Goal: Communication & Community: Share content

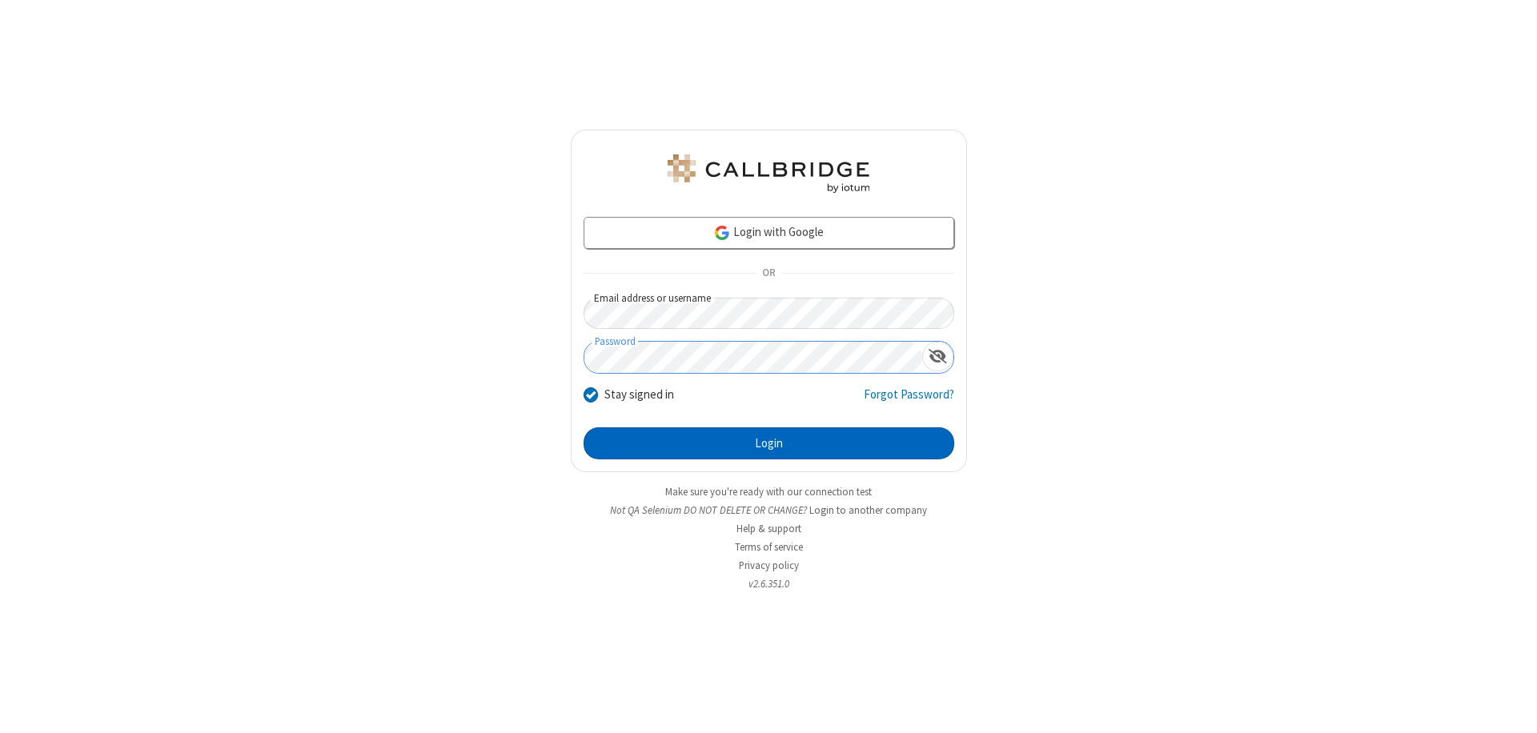
click at [769, 444] on button "Login" at bounding box center [769, 444] width 371 height 32
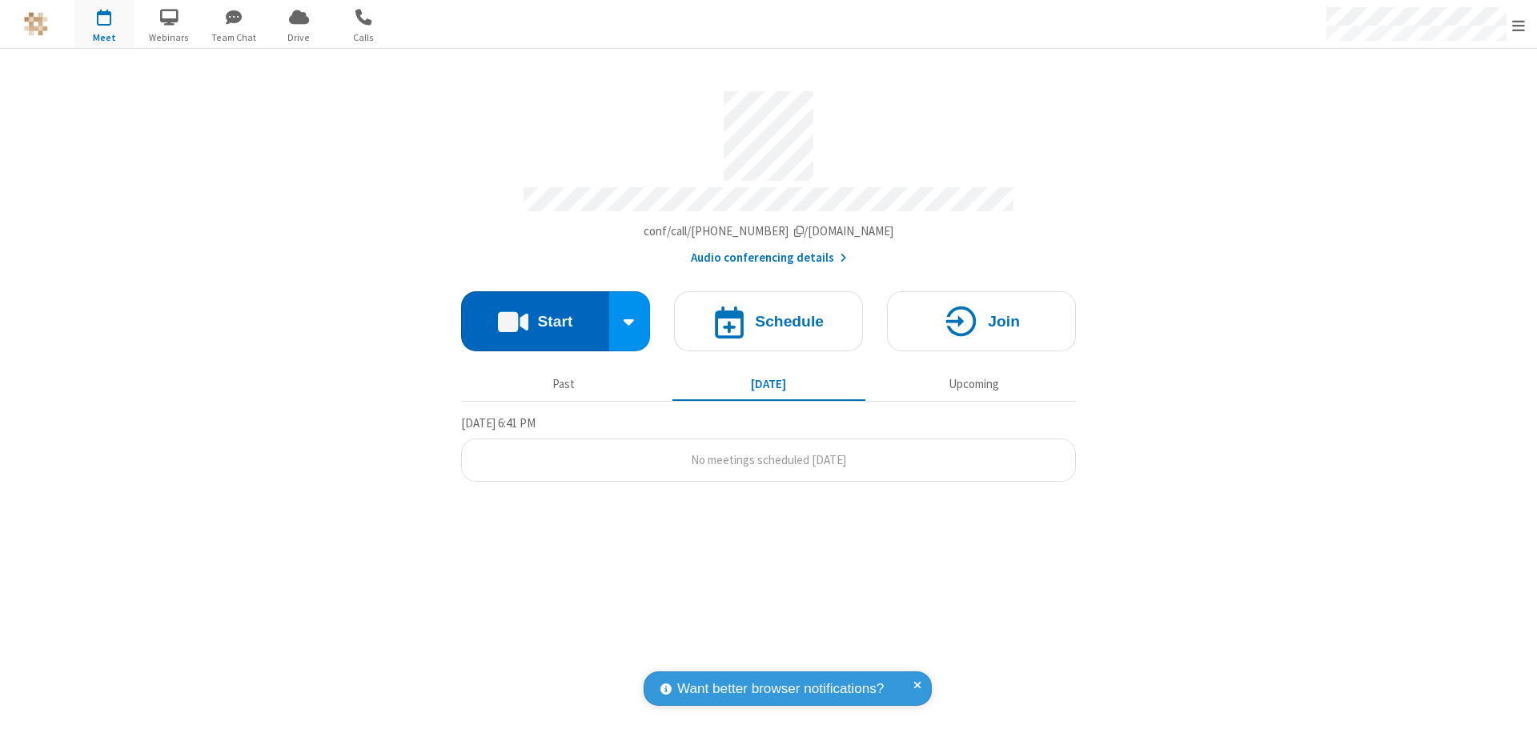
click at [535, 314] on button "Start" at bounding box center [535, 321] width 148 height 60
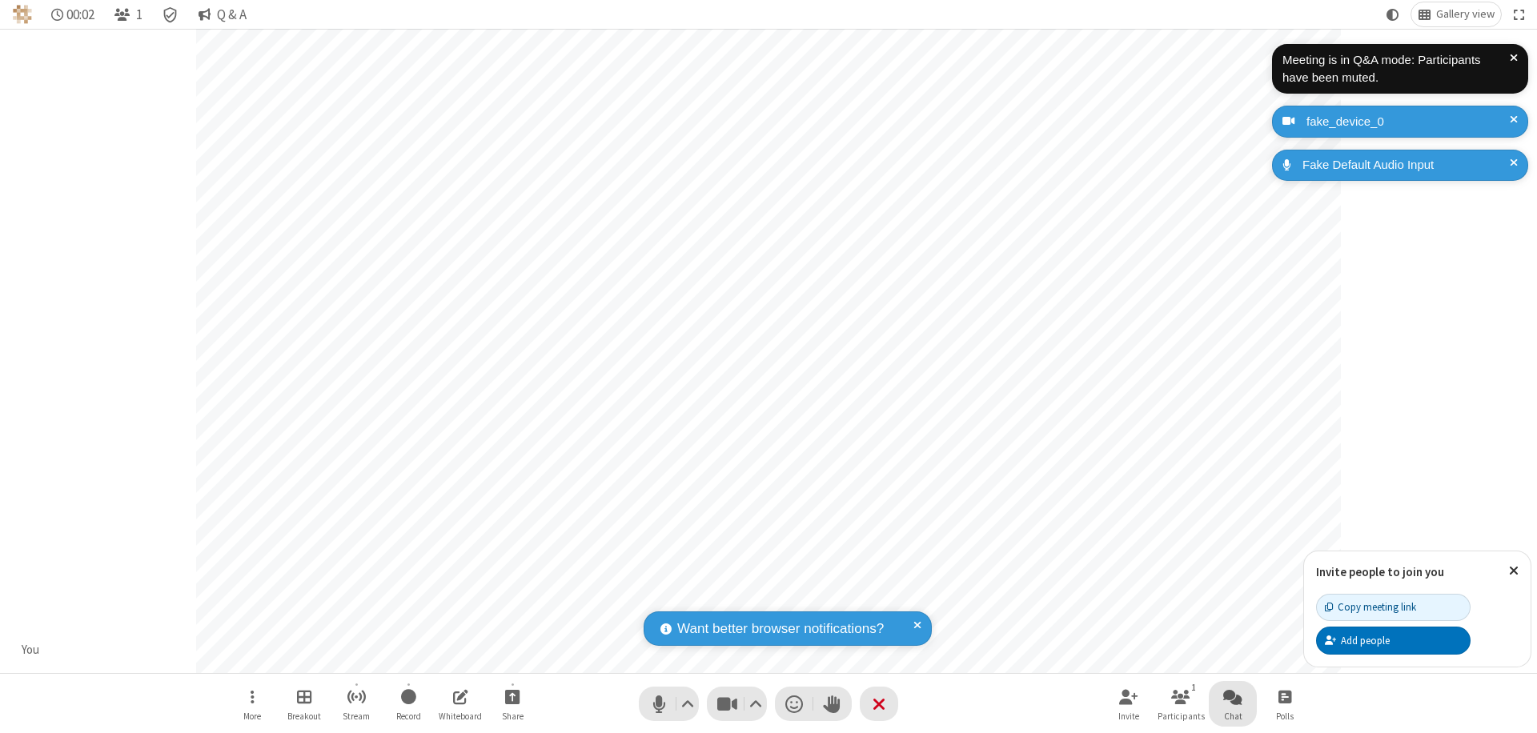
click at [1233, 697] on span "Open chat" at bounding box center [1232, 697] width 19 height 20
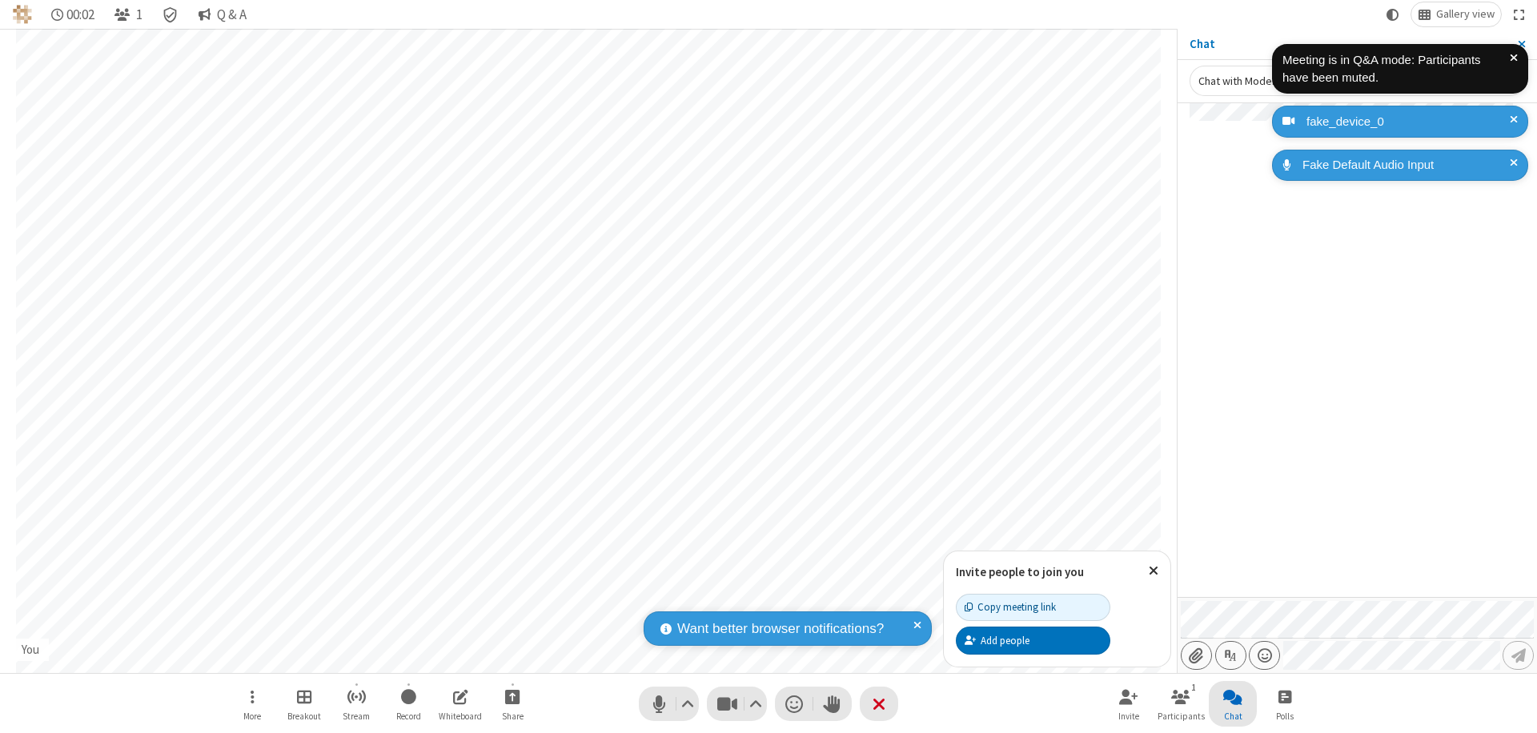
type input "C:\fakepath\doc_test.docx"
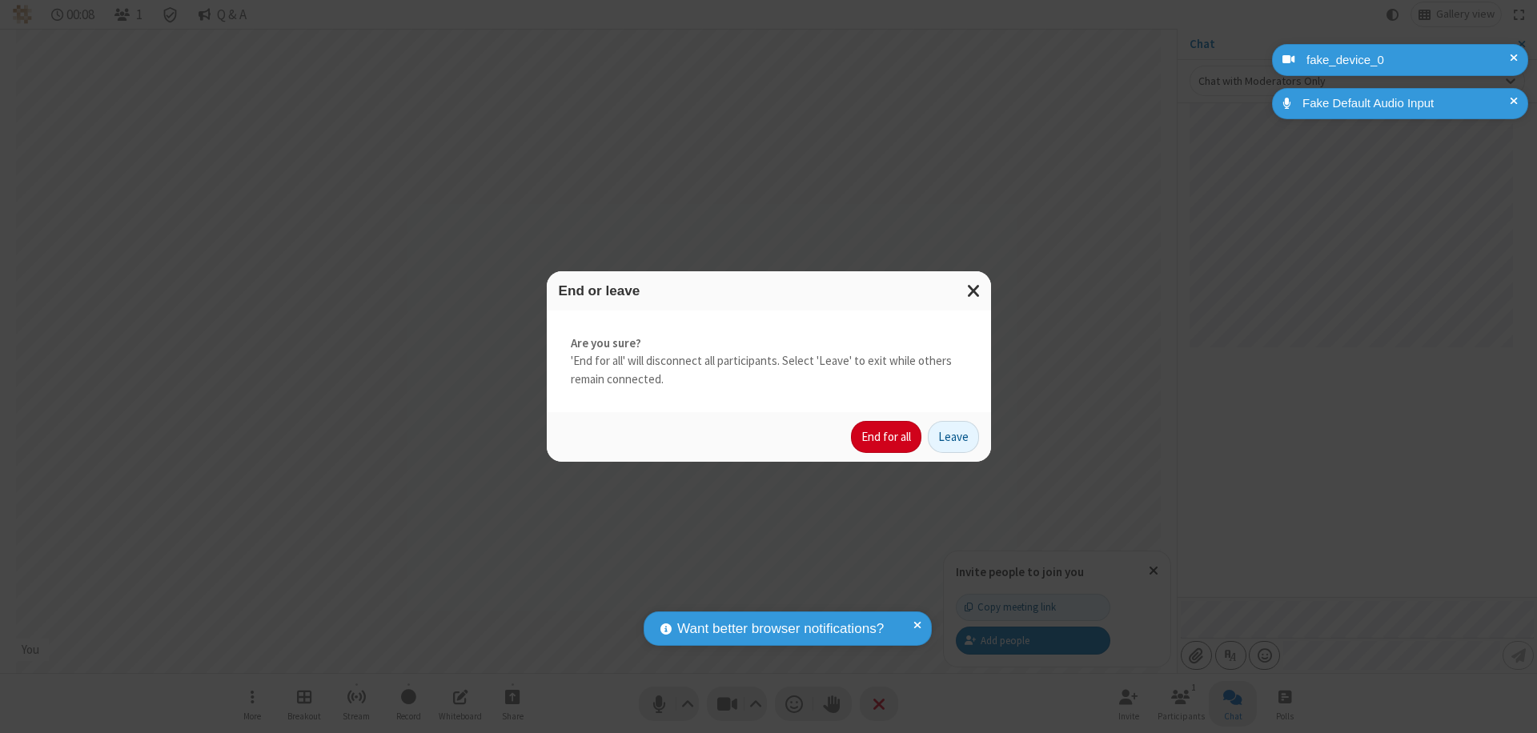
click at [887, 437] on button "End for all" at bounding box center [886, 437] width 70 height 32
